Goal: Task Accomplishment & Management: Use online tool/utility

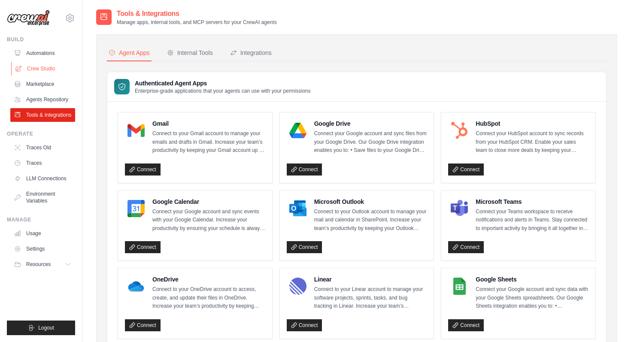
click at [35, 69] on link "Crew Studio" at bounding box center [43, 69] width 65 height 14
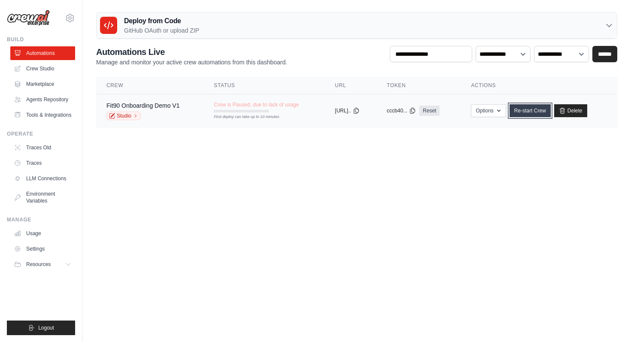
click at [541, 109] on link "Re-start Crew" at bounding box center [530, 110] width 41 height 13
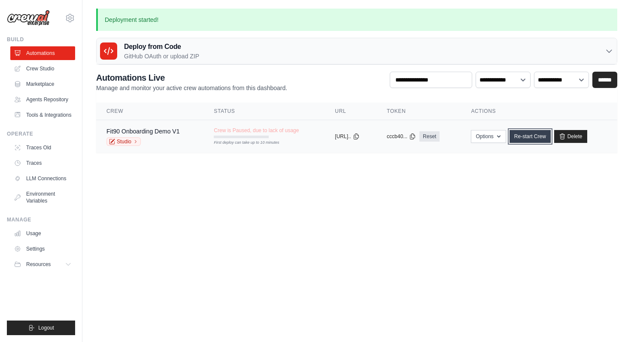
click at [542, 134] on link "Re-start Crew" at bounding box center [530, 136] width 41 height 13
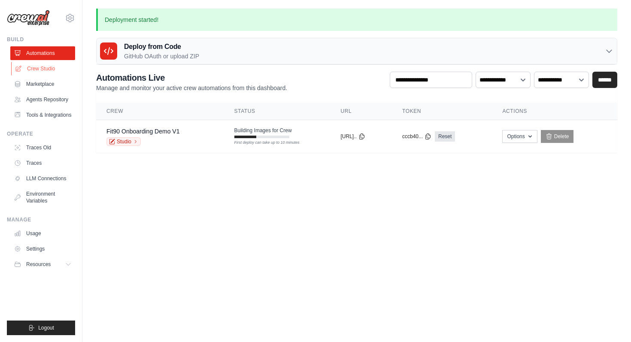
click at [51, 70] on link "Crew Studio" at bounding box center [43, 69] width 65 height 14
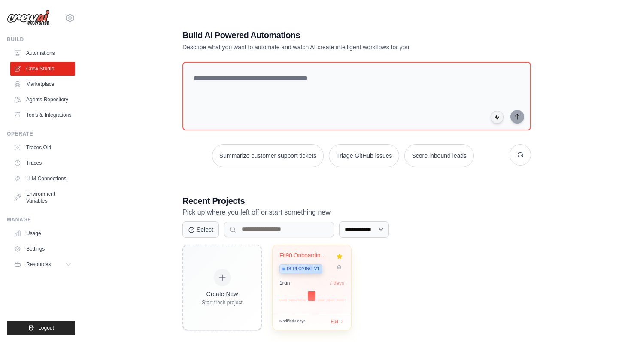
click at [333, 261] on div "Fit90 Onboarding Demo Deploying v1" at bounding box center [311, 265] width 65 height 26
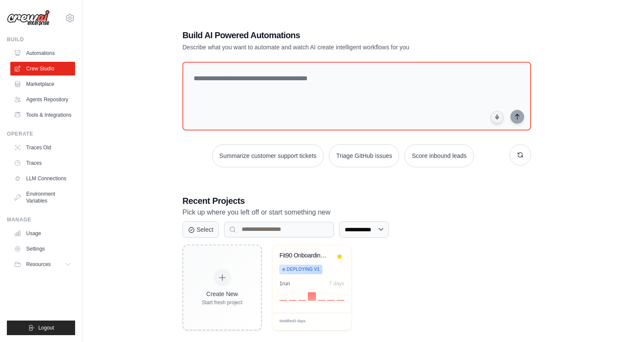
click at [32, 16] on img at bounding box center [28, 18] width 43 height 16
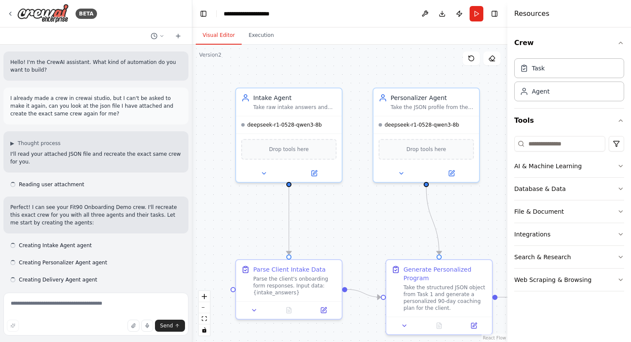
scroll to position [7208, 0]
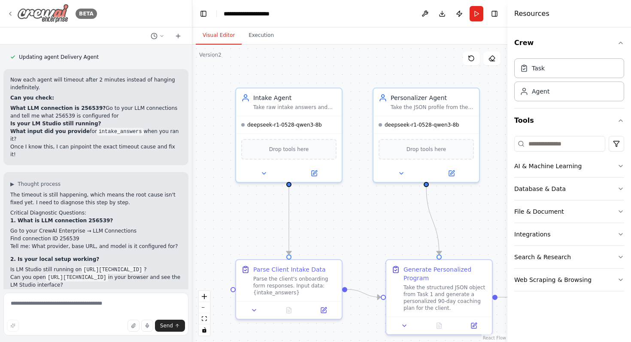
click at [8, 11] on icon at bounding box center [10, 13] width 7 height 7
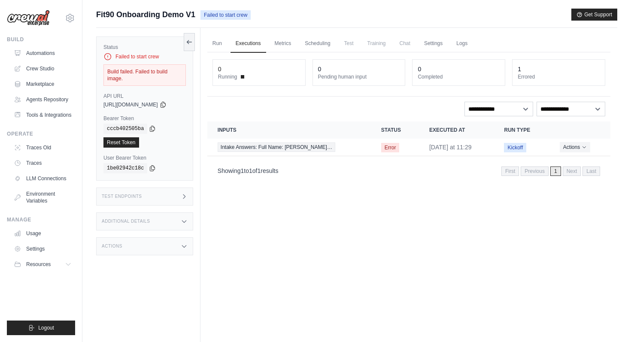
click at [168, 72] on div "Build failed. Failed to build image." at bounding box center [144, 74] width 82 height 21
click at [145, 57] on div "Failed to start crew" at bounding box center [144, 56] width 82 height 9
click at [186, 221] on icon at bounding box center [184, 222] width 4 height 2
click at [187, 218] on icon at bounding box center [184, 221] width 7 height 7
click at [185, 243] on icon at bounding box center [184, 246] width 7 height 7
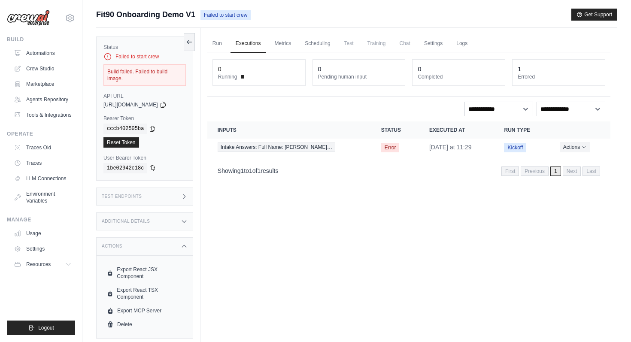
click at [185, 243] on icon at bounding box center [184, 246] width 7 height 7
click at [185, 194] on icon at bounding box center [184, 196] width 2 height 4
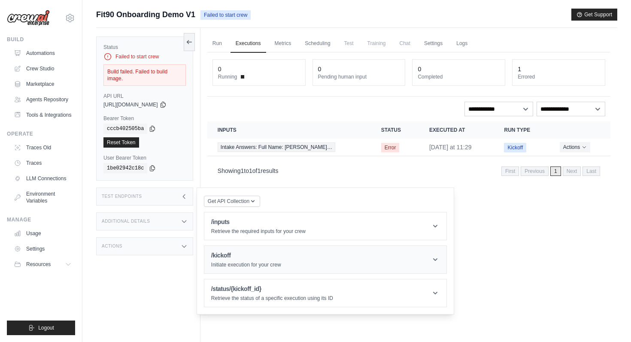
click at [385, 248] on header "/kickoff Initiate execution for your crew" at bounding box center [325, 259] width 242 height 27
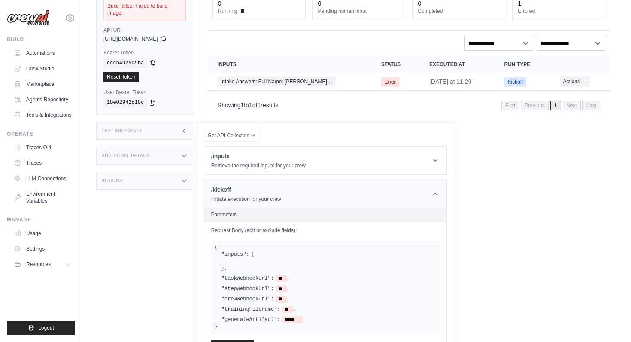
scroll to position [118, 0]
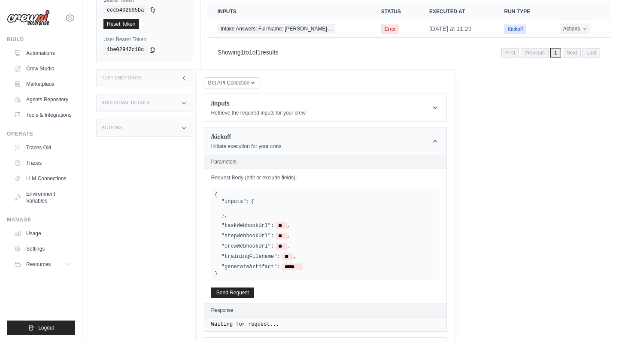
click at [419, 127] on header "/kickoff Initiate execution for your crew" at bounding box center [325, 140] width 242 height 27
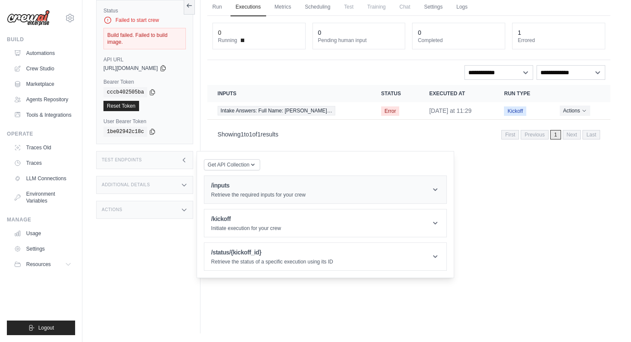
click at [415, 188] on header "/inputs Retrieve the required inputs for your crew" at bounding box center [325, 189] width 242 height 27
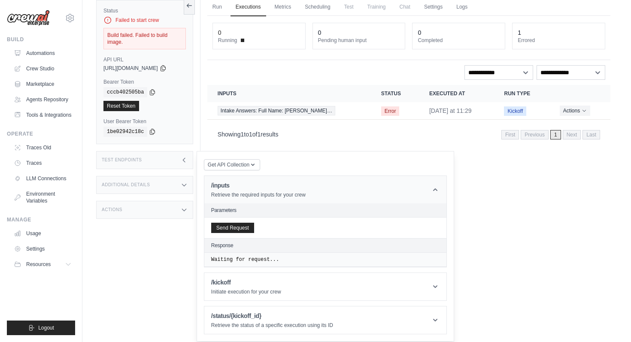
click at [411, 176] on header "/inputs Retrieve the required inputs for your crew" at bounding box center [325, 189] width 242 height 27
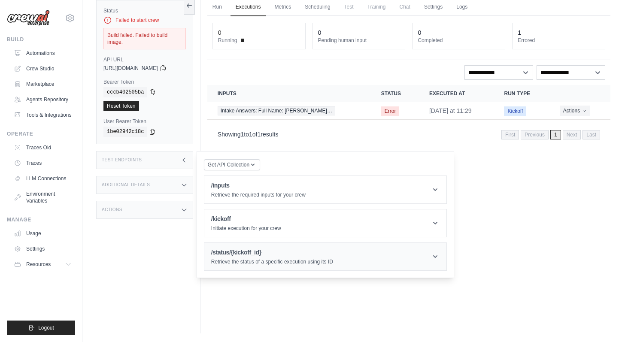
click at [410, 243] on header "/status/{kickoff_id} Retrieve the status of a specific execution using its ID" at bounding box center [325, 256] width 242 height 27
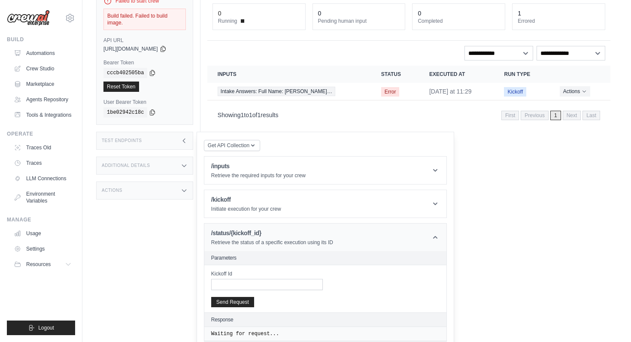
click at [412, 224] on header "/status/{kickoff_id} Retrieve the status of a specific execution using its ID" at bounding box center [325, 237] width 242 height 27
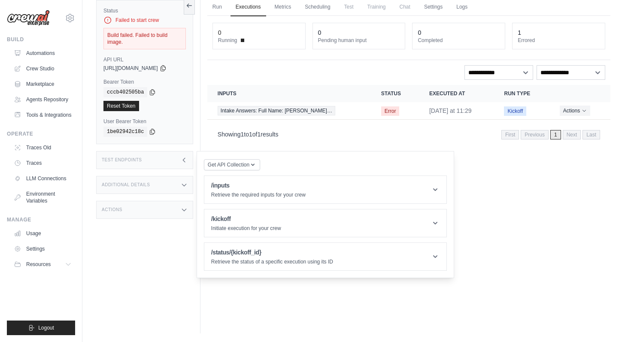
click at [492, 237] on div "Run Executions Metrics Scheduling Test Training Chat Settings Logs 0 Running 0 …" at bounding box center [408, 162] width 417 height 342
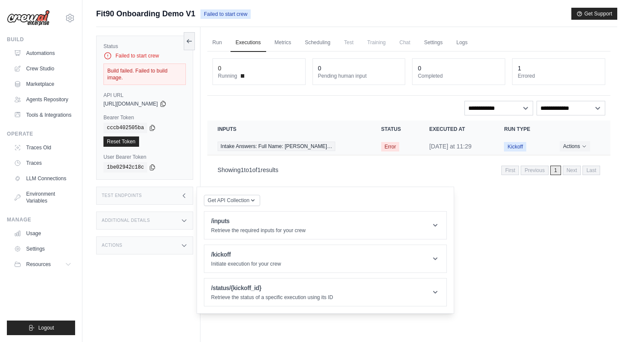
scroll to position [0, 0]
click at [18, 67] on icon at bounding box center [18, 68] width 7 height 7
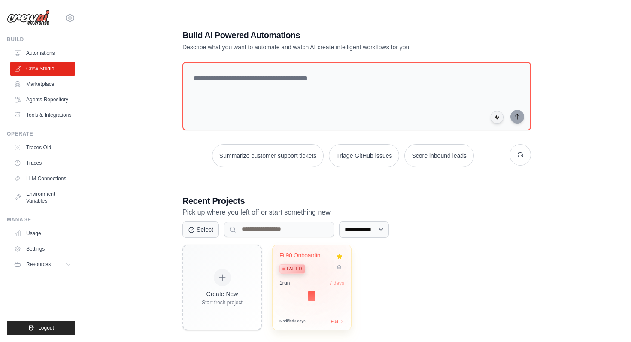
click at [322, 273] on div "Failed" at bounding box center [305, 269] width 52 height 12
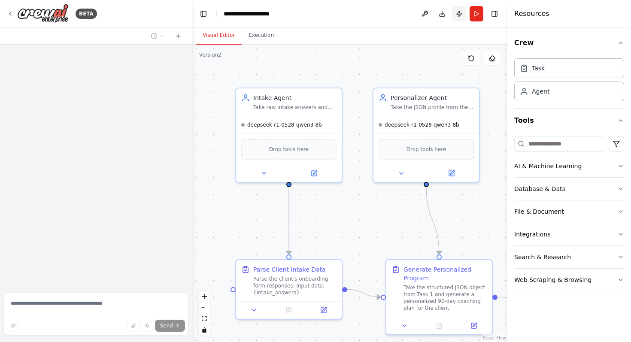
click at [455, 11] on button "Publish" at bounding box center [459, 13] width 14 height 15
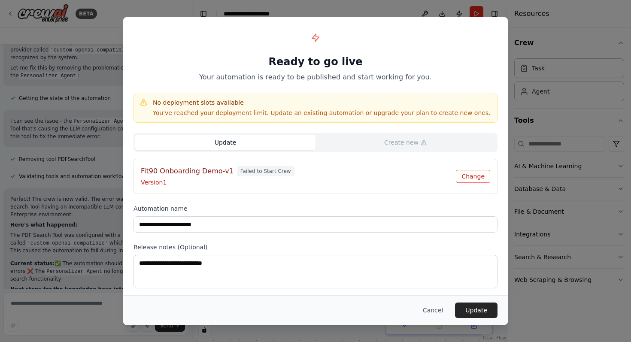
click at [472, 179] on button "Change" at bounding box center [473, 176] width 34 height 13
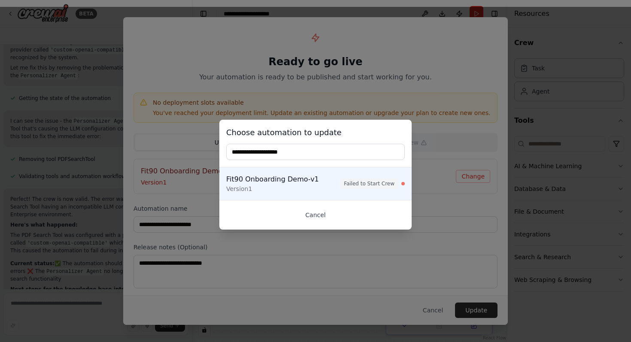
click at [322, 212] on button "Cancel" at bounding box center [315, 214] width 179 height 15
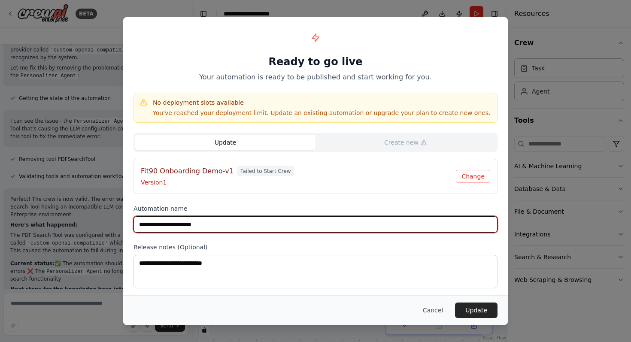
click at [304, 223] on input "**********" at bounding box center [316, 224] width 364 height 16
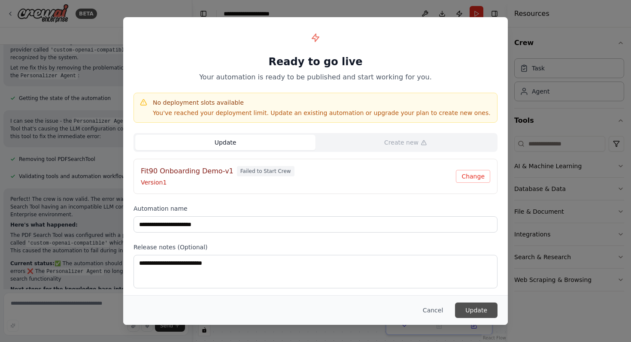
click at [476, 308] on button "Update" at bounding box center [476, 310] width 42 height 15
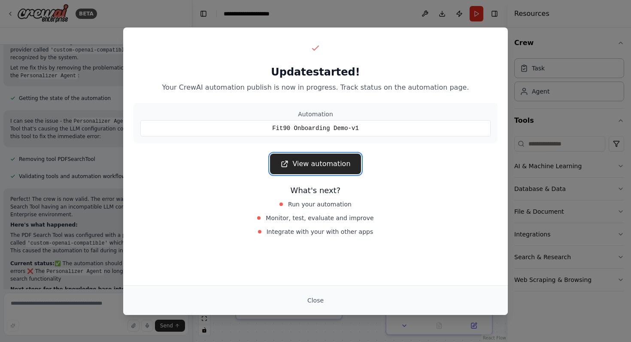
click at [333, 169] on link "View automation" at bounding box center [315, 164] width 91 height 21
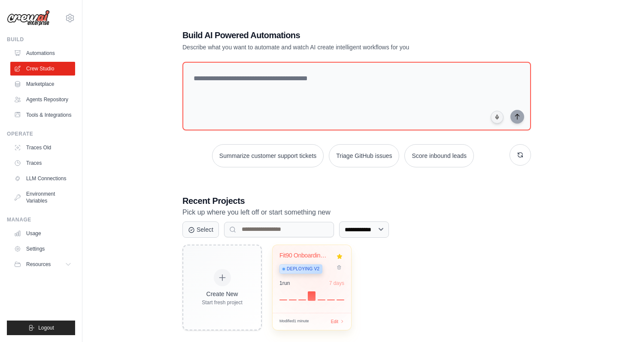
click at [320, 279] on div "Fit90 Onboarding Demo Deploying v2 1 run 7 days" at bounding box center [312, 279] width 79 height 68
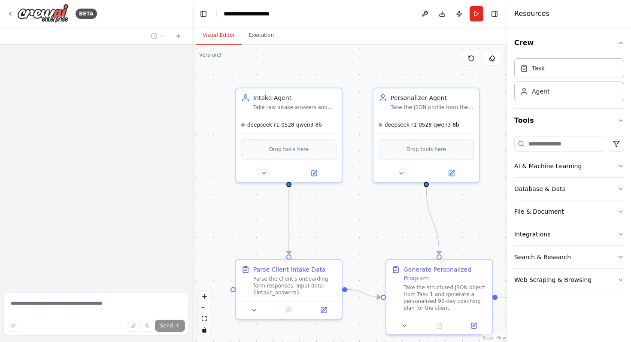
scroll to position [7208, 0]
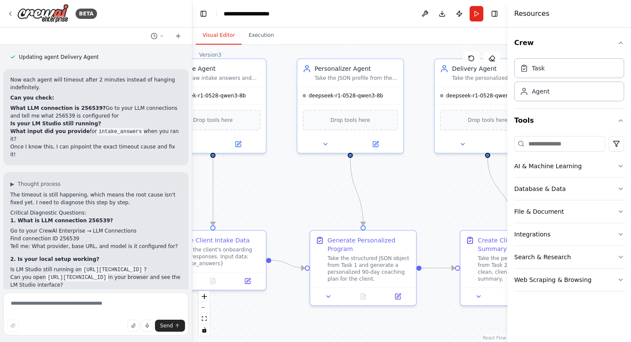
drag, startPoint x: 401, startPoint y: 218, endPoint x: 361, endPoint y: 205, distance: 41.7
click at [364, 207] on div ".deletable-edge-delete-btn { width: 20px; height: 20px; border: 0px solid #ffff…" at bounding box center [349, 193] width 315 height 297
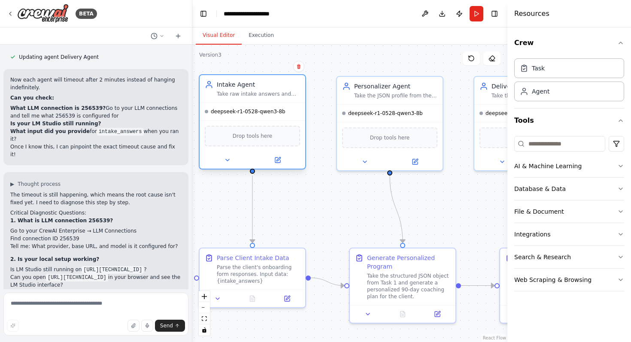
click at [263, 115] on span "deepseek-r1-0528-qwen3-8b" at bounding box center [248, 111] width 75 height 7
click at [278, 159] on icon at bounding box center [278, 159] width 4 height 4
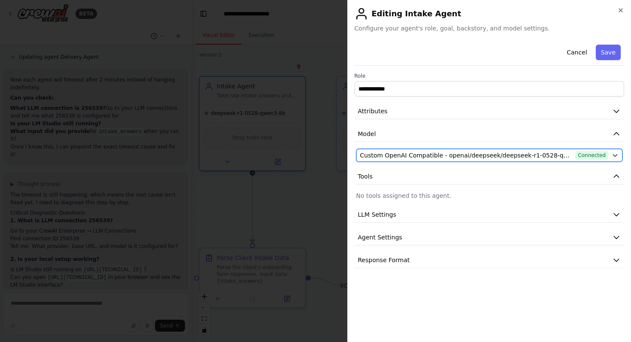
click at [461, 161] on button "Custom OpenAI Compatible - openai/deepseek/deepseek-r1-0528-qwen3-8b (Local LM …" at bounding box center [489, 155] width 267 height 13
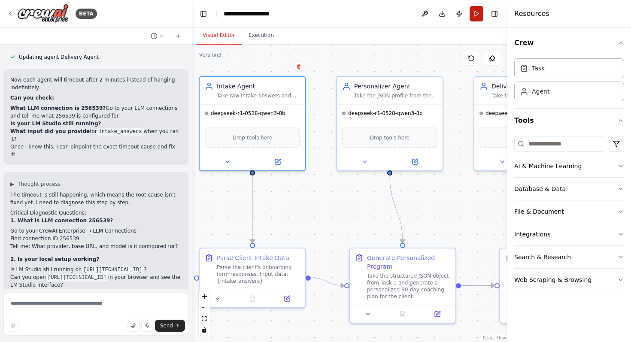
click at [473, 10] on button "Run" at bounding box center [477, 13] width 14 height 15
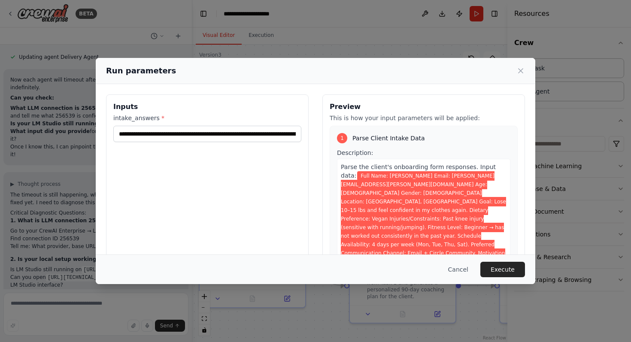
click at [464, 217] on span "Full Name: Sarah Johnson Email: sarah.johnson@email.com Age: 34 Gender: Female …" at bounding box center [423, 223] width 165 height 104
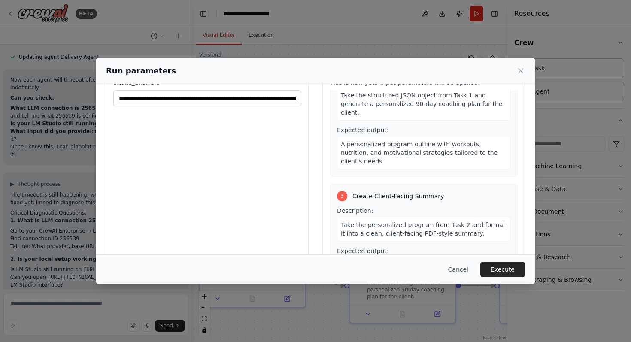
scroll to position [54, 0]
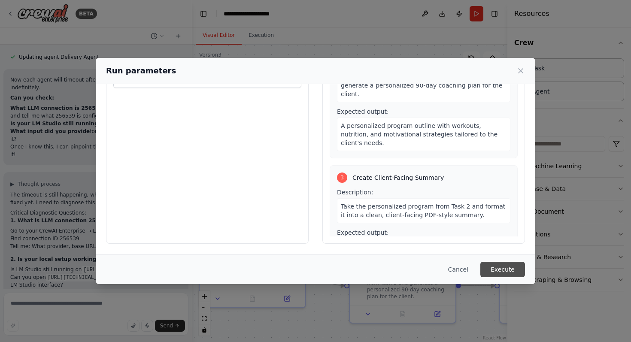
click at [495, 263] on button "Execute" at bounding box center [502, 269] width 45 height 15
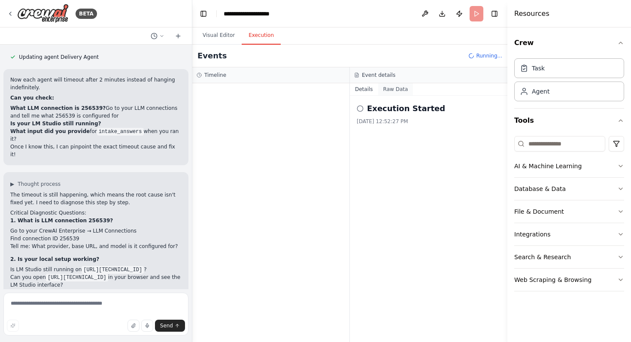
click at [398, 87] on button "Raw Data" at bounding box center [395, 89] width 35 height 12
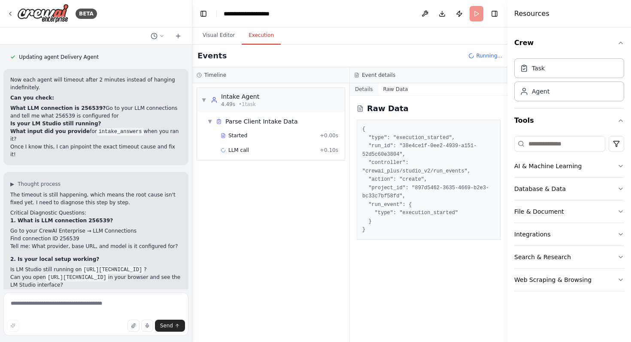
click at [361, 90] on button "Details" at bounding box center [364, 89] width 28 height 12
